Goal: Task Accomplishment & Management: Complete application form

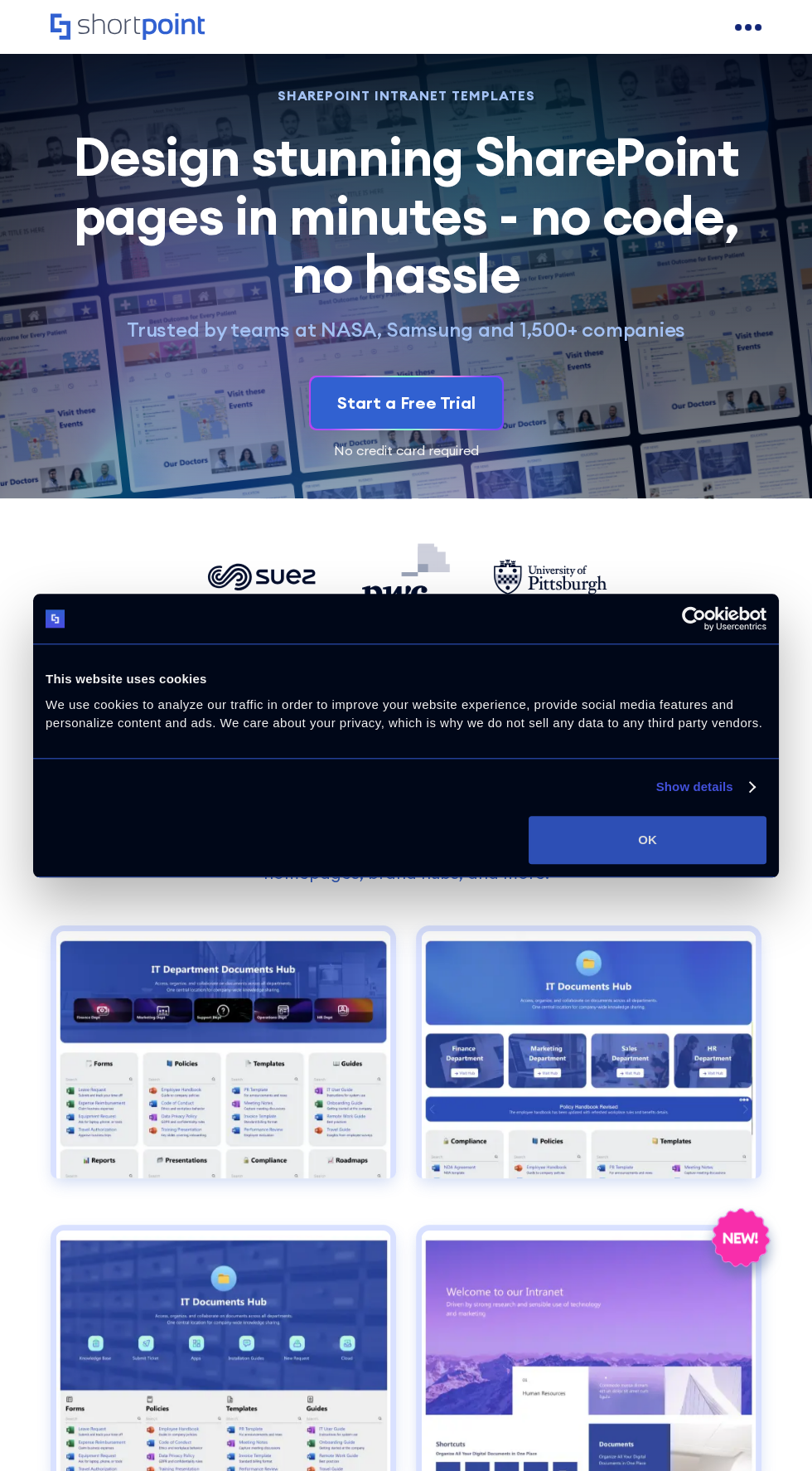
click at [694, 838] on button "OK" at bounding box center [647, 840] width 238 height 48
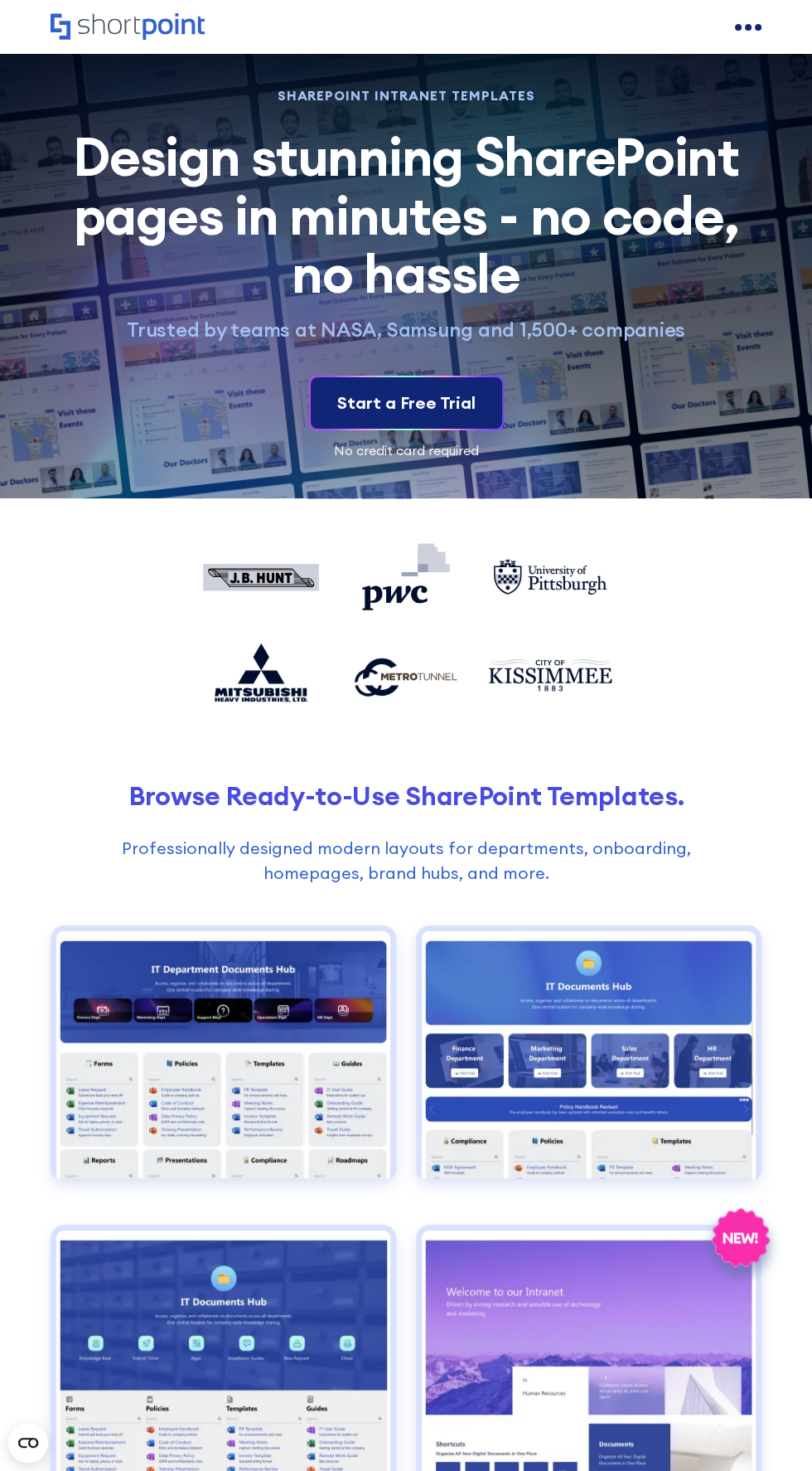
click at [474, 402] on link "Start a Free Trial" at bounding box center [406, 403] width 191 height 52
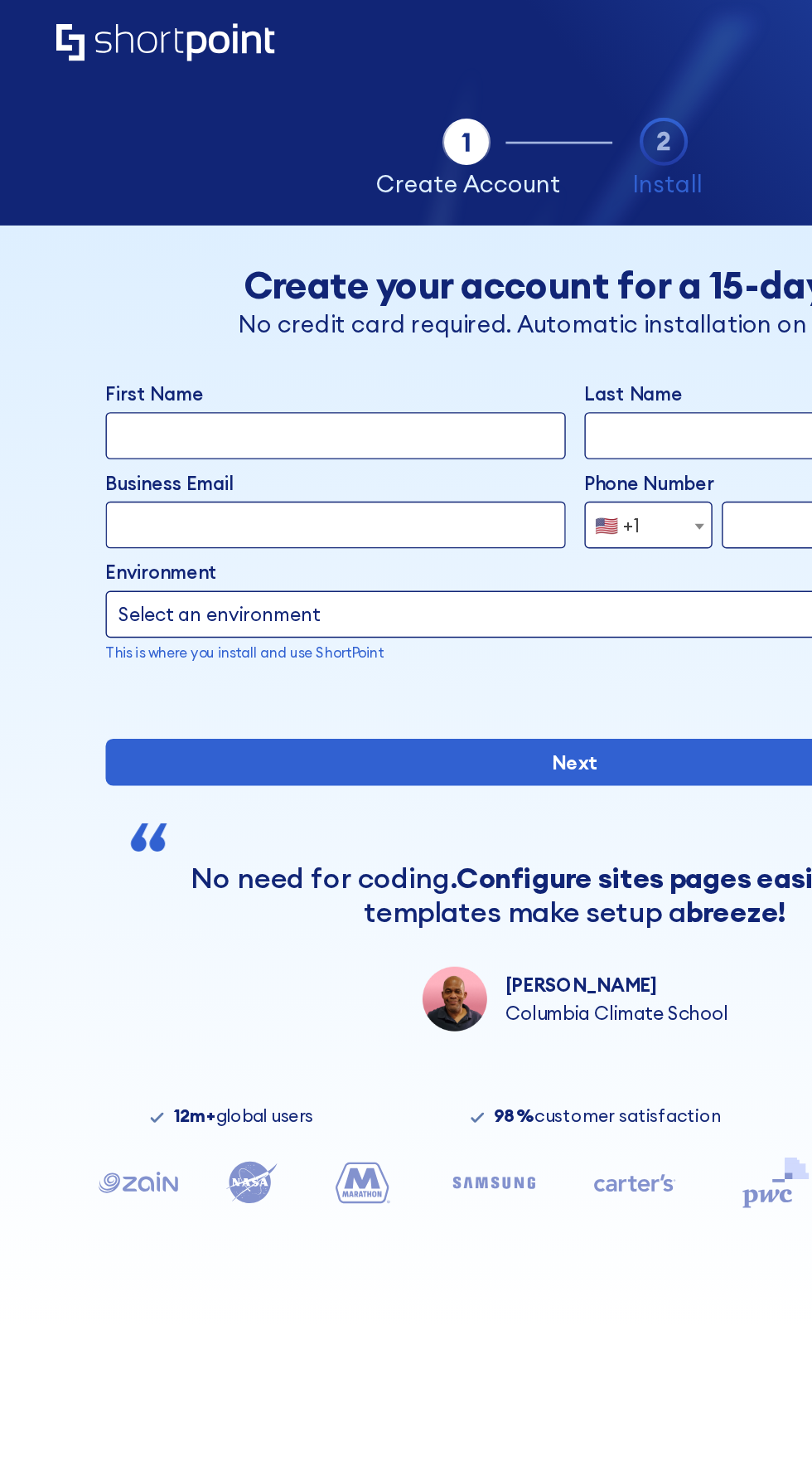
click at [279, 304] on input "First Name" at bounding box center [237, 308] width 325 height 33
type input "[PERSON_NAME]"
click at [478, 313] on input "Last Name" at bounding box center [574, 308] width 325 height 33
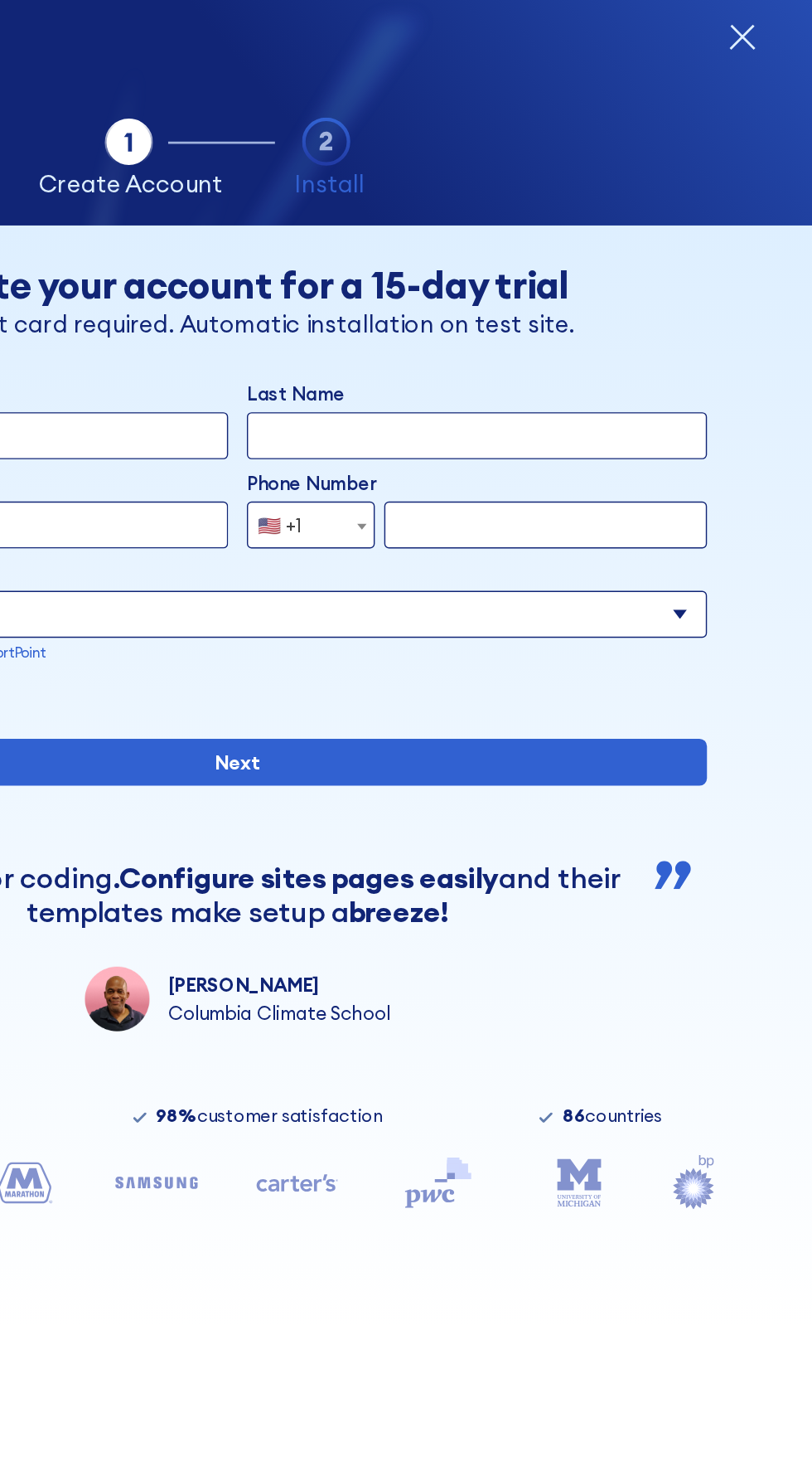
click at [489, 301] on input "Last Name" at bounding box center [574, 308] width 325 height 33
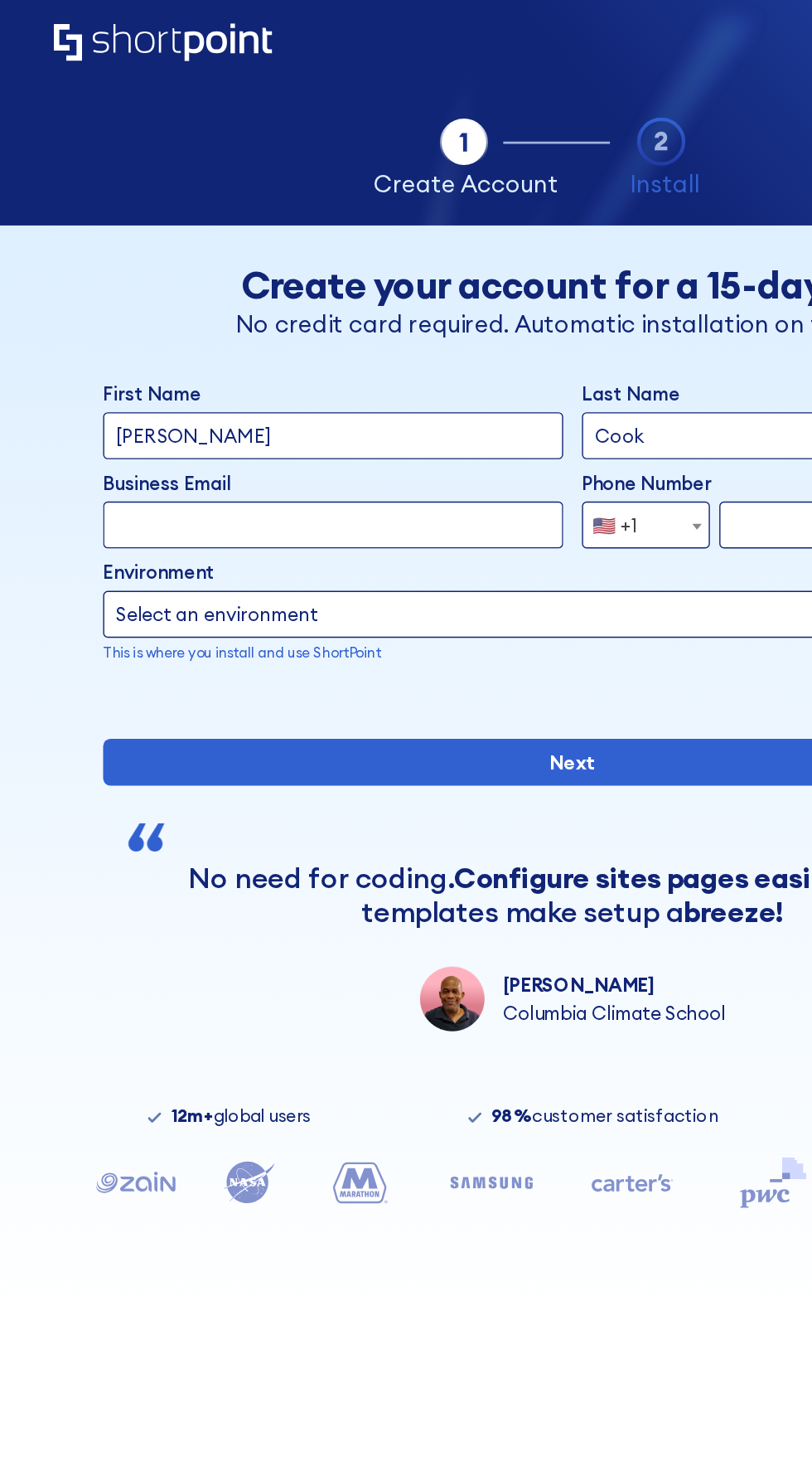
type input "Cook"
click at [155, 372] on input "Business Email" at bounding box center [237, 371] width 325 height 33
type input "[EMAIL_ADDRESS][DOMAIN_NAME]"
click at [477, 364] on span "🇺🇸 +1" at bounding box center [458, 371] width 91 height 33
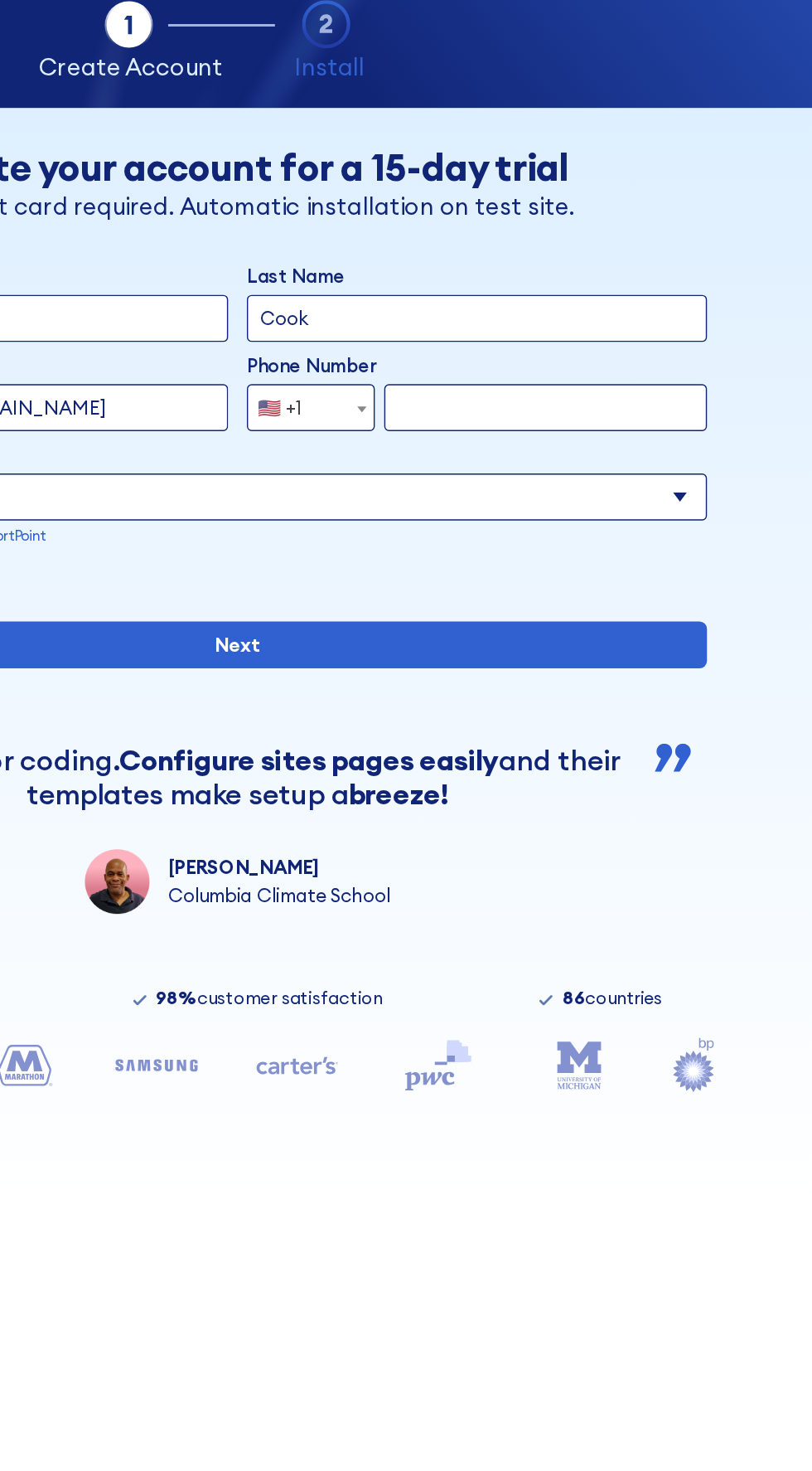
click at [488, 355] on span "form" at bounding box center [494, 372] width 17 height 33
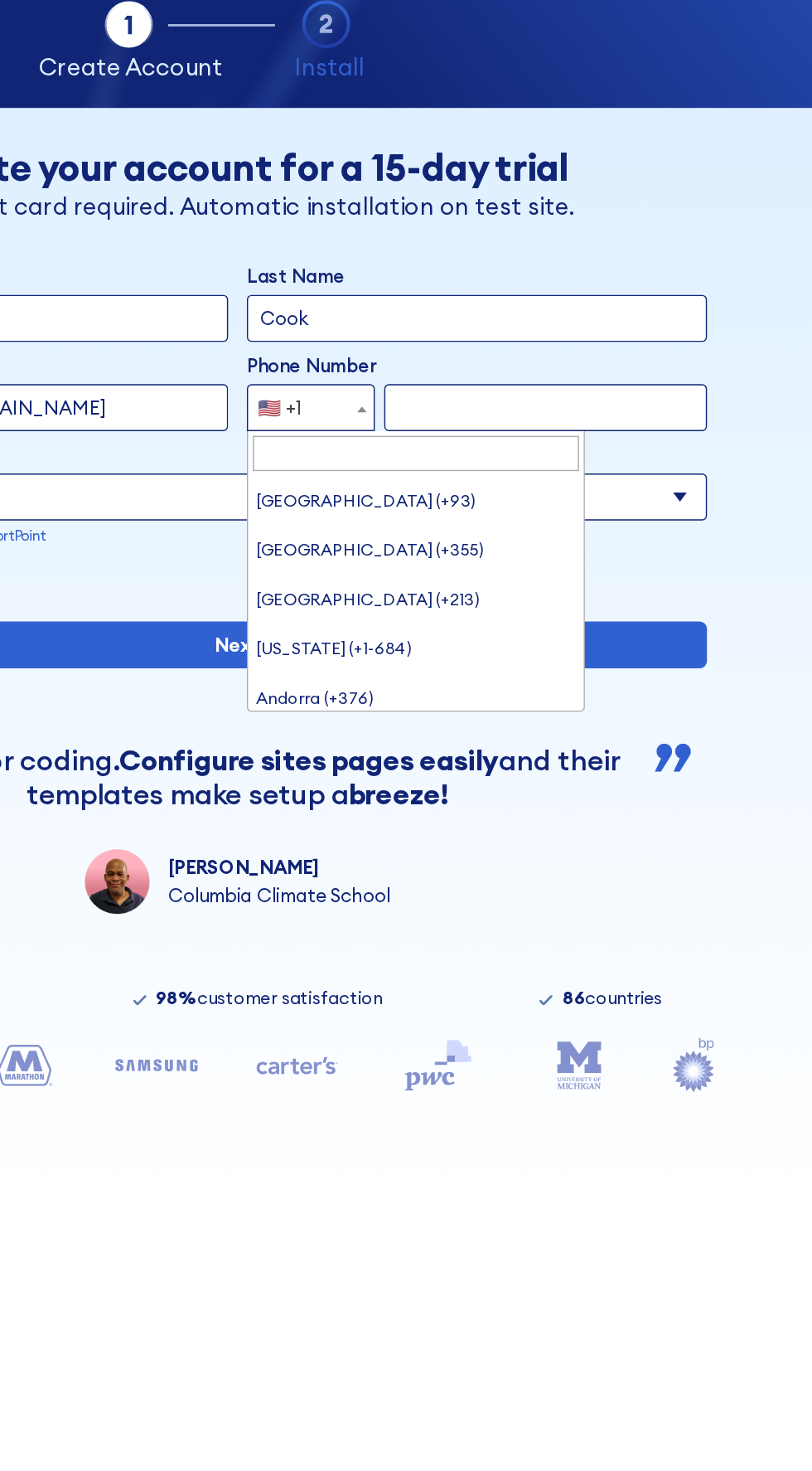
scroll to position [7742, 0]
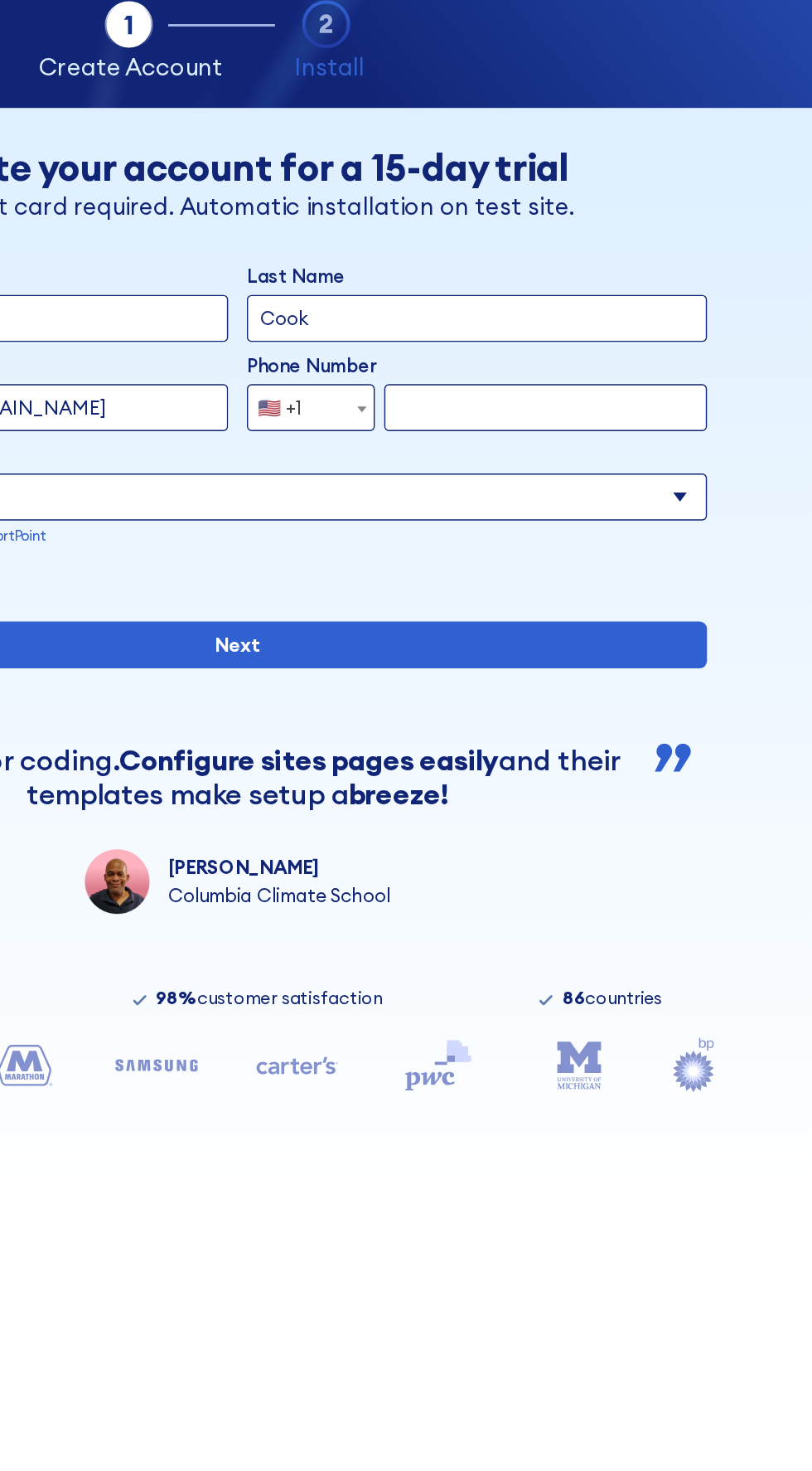
click at [624, 367] on input "form" at bounding box center [623, 371] width 228 height 33
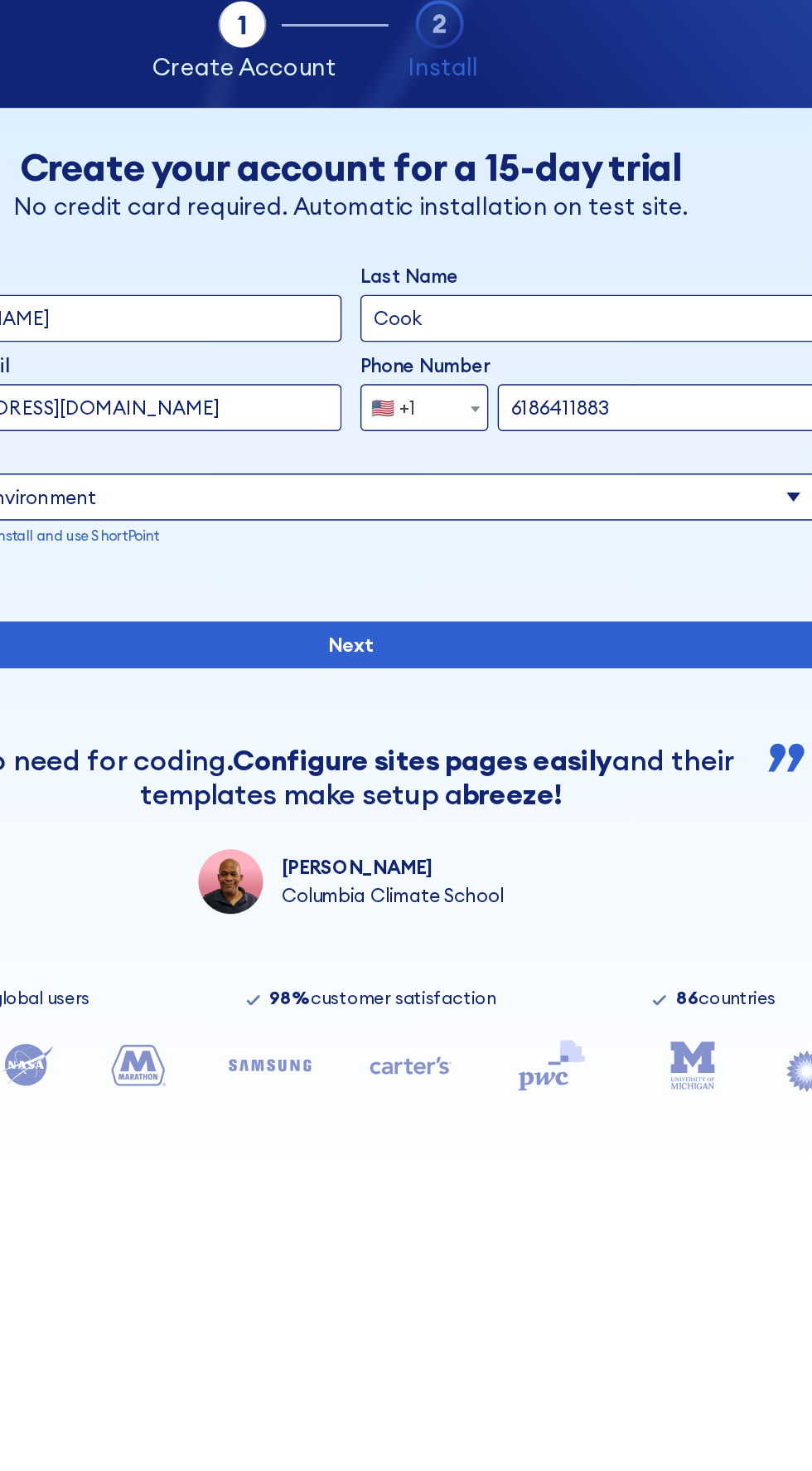
type input "6186411883"
click at [691, 434] on select "Select an environment Microsoft 365 SharePoint Online SharePoint Subscription E…" at bounding box center [406, 434] width 663 height 33
select select "Microsoft 365"
click at [75, 417] on select "Select an environment Microsoft 365 SharePoint Online SharePoint Subscription E…" at bounding box center [406, 434] width 663 height 33
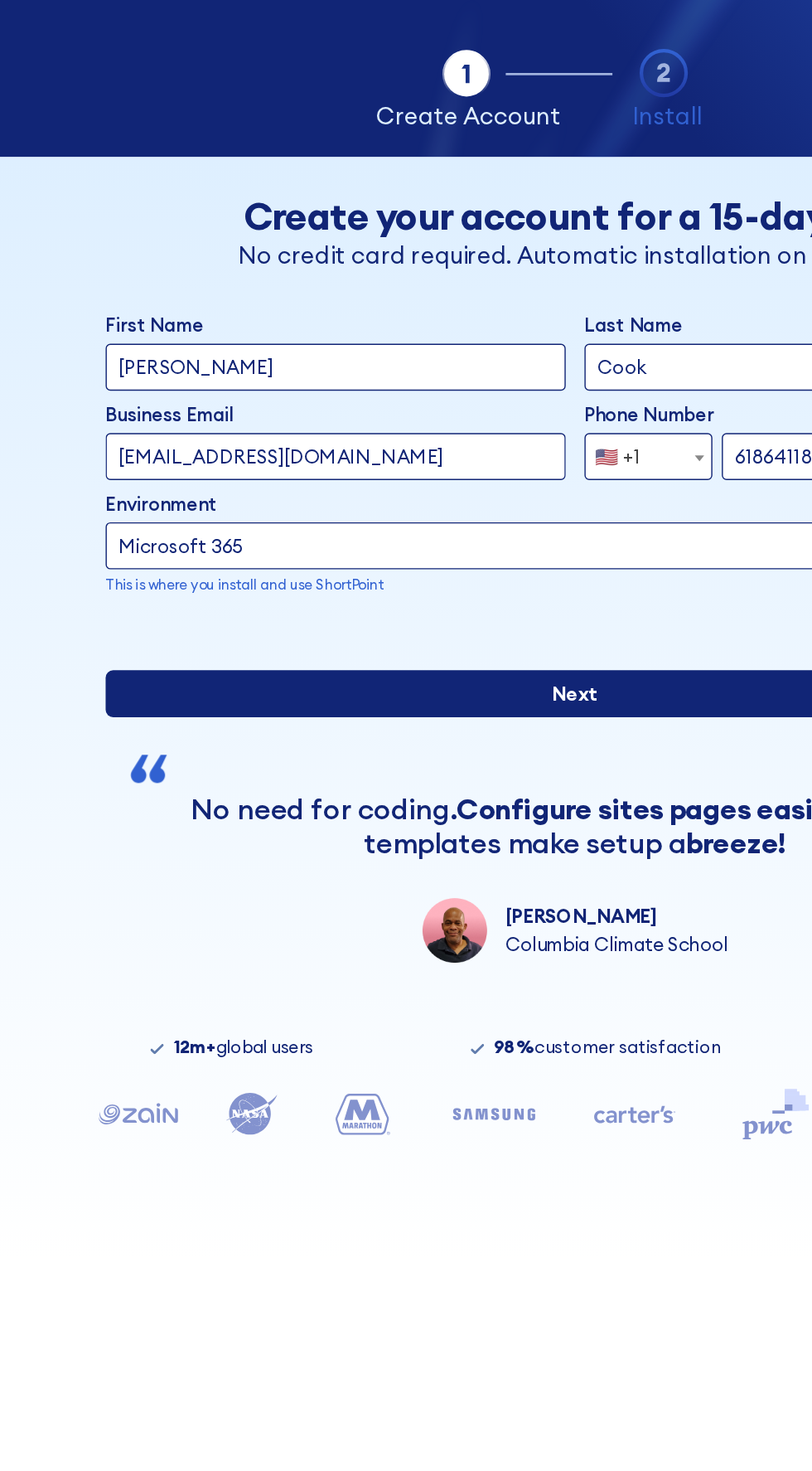
click at [408, 555] on input "Next" at bounding box center [406, 538] width 663 height 33
